Goal: Information Seeking & Learning: Learn about a topic

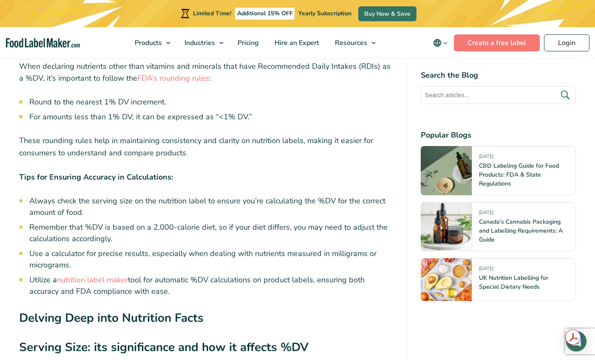
scroll to position [2845, 0]
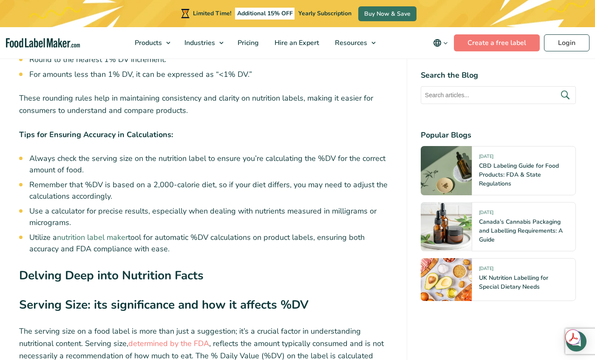
click at [96, 232] on link "nutrition label maker" at bounding box center [92, 237] width 71 height 10
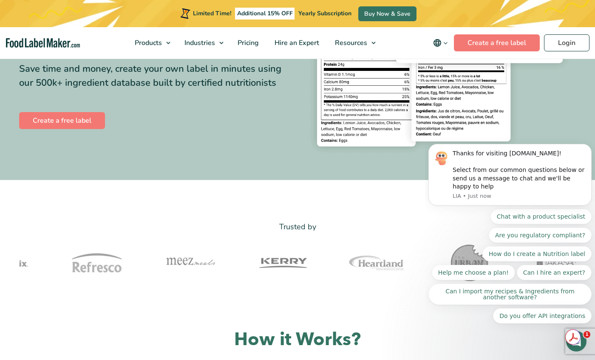
scroll to position [82, 0]
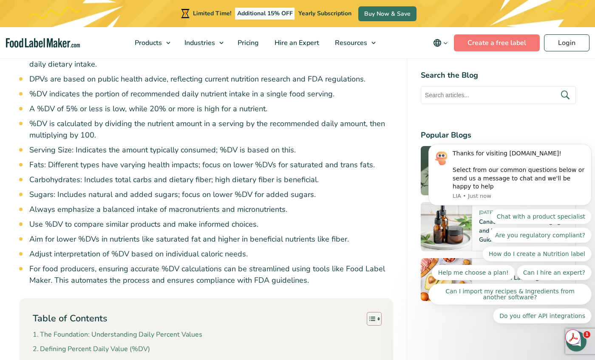
scroll to position [297, 0]
